Goal: Information Seeking & Learning: Learn about a topic

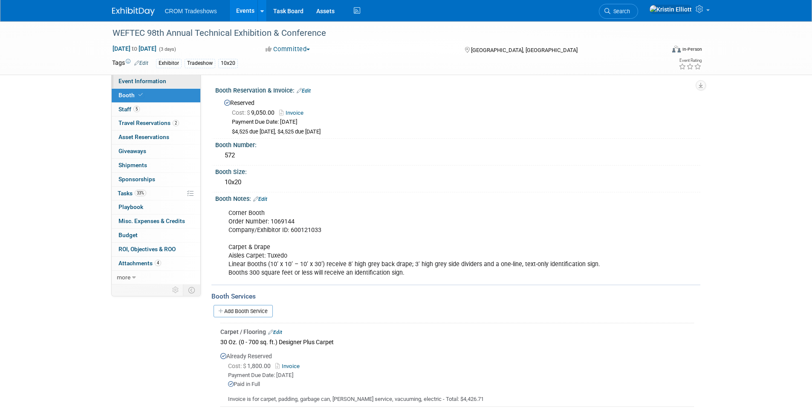
click at [138, 79] on span "Event Information" at bounding box center [143, 81] width 48 height 7
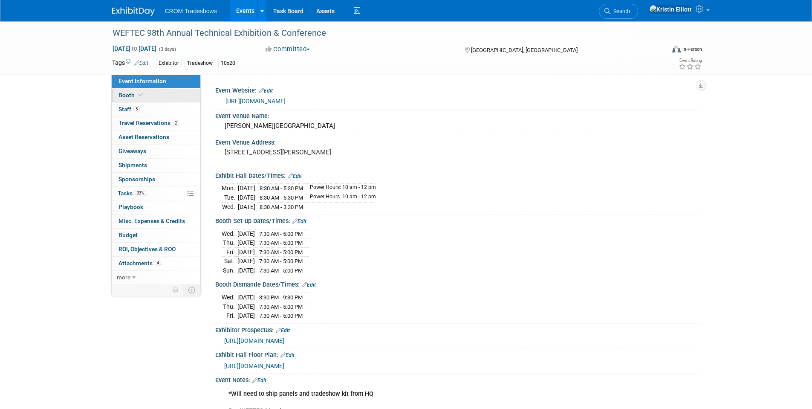
drag, startPoint x: 150, startPoint y: 93, endPoint x: 166, endPoint y: 95, distance: 15.6
click at [150, 93] on link "Booth" at bounding box center [156, 96] width 89 height 14
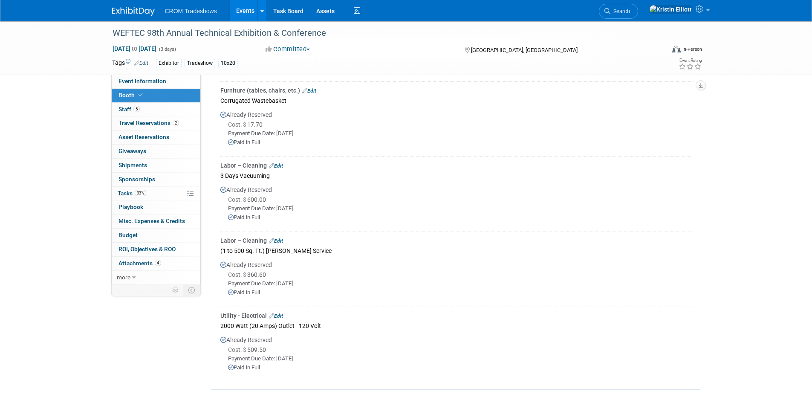
scroll to position [426, 0]
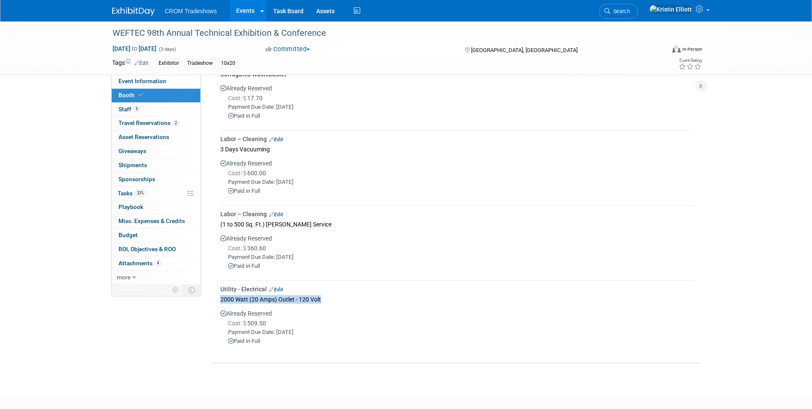
drag, startPoint x: 313, startPoint y: 301, endPoint x: 221, endPoint y: 297, distance: 92.2
click at [221, 297] on div "2000 Watt (20 Amps) Outlet - 120 Volt" at bounding box center [457, 299] width 474 height 12
copy div "2000 Watt (20 Amps) Outlet - 120 Volt"
click at [140, 81] on span "Event Information" at bounding box center [143, 81] width 48 height 7
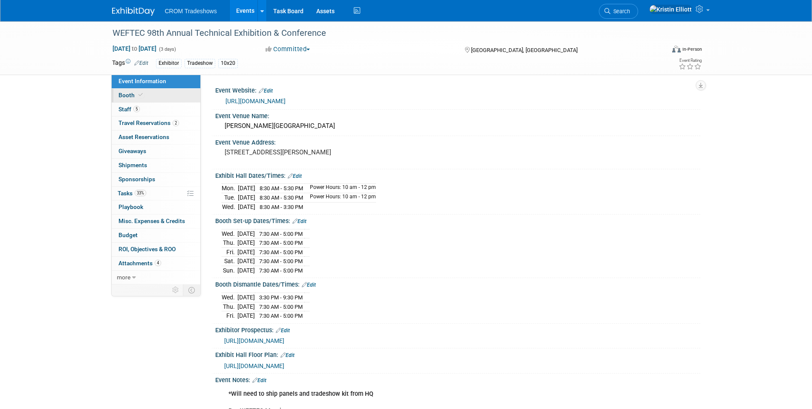
click at [162, 95] on link "Booth" at bounding box center [156, 96] width 89 height 14
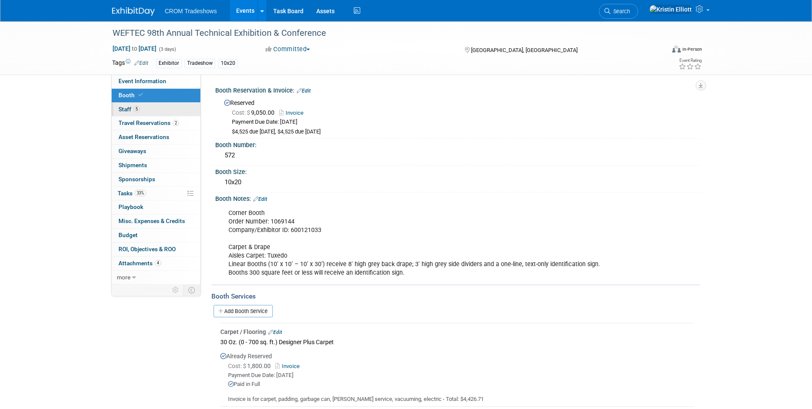
click at [142, 107] on link "5 Staff 5" at bounding box center [156, 110] width 89 height 14
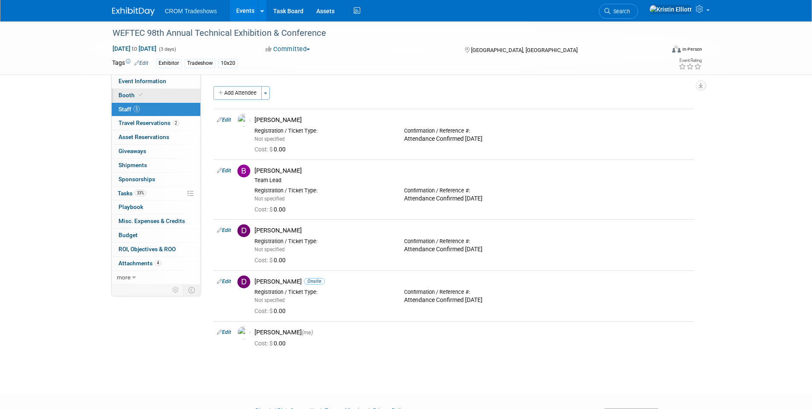
click at [159, 98] on link "Booth" at bounding box center [156, 96] width 89 height 14
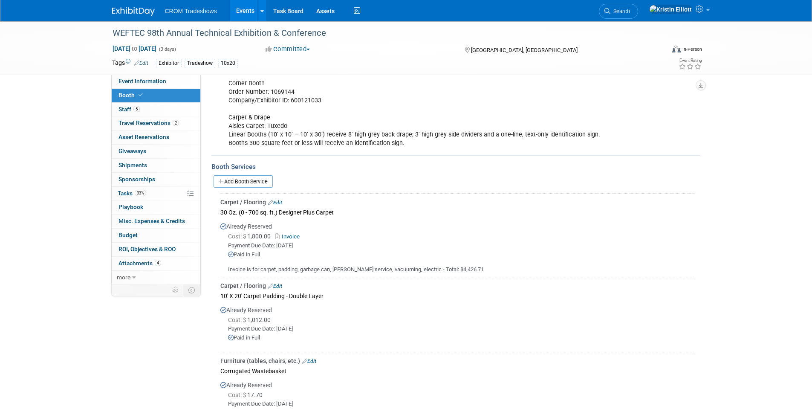
scroll to position [213, 0]
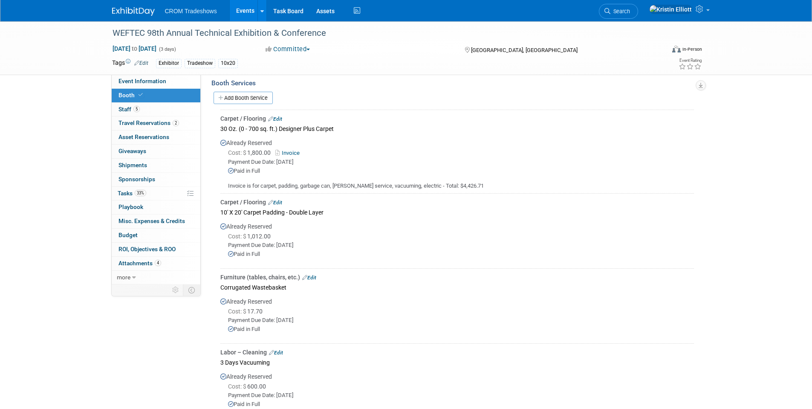
click at [749, 137] on div "WEFTEC 98th Annual Technical Exhibition & Conference [DATE] to [DATE] (3 days) …" at bounding box center [406, 200] width 812 height 785
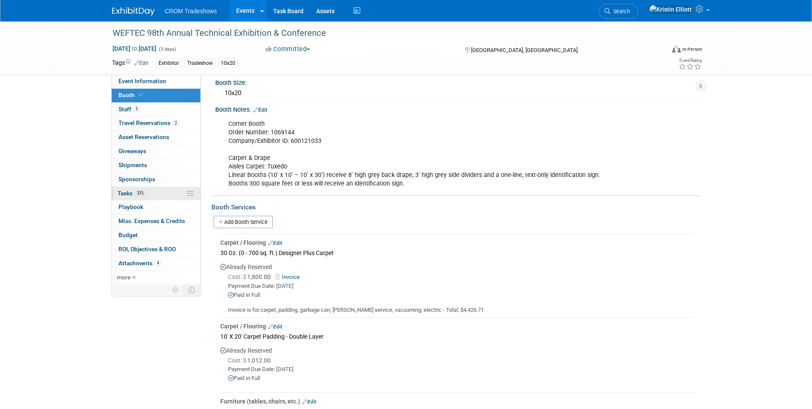
scroll to position [0, 0]
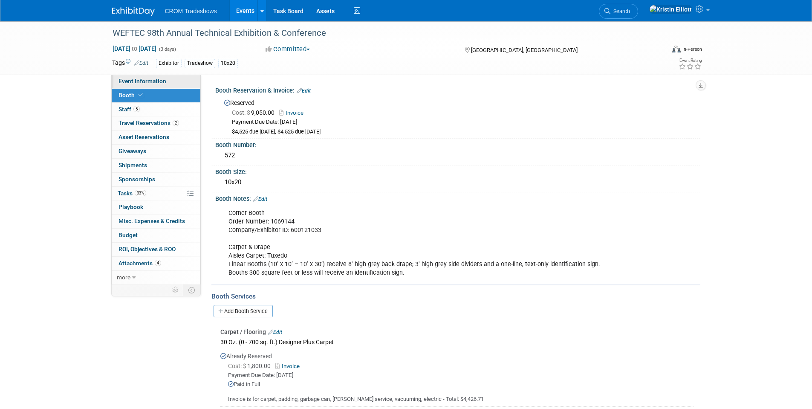
click at [157, 82] on span "Event Information" at bounding box center [143, 81] width 48 height 7
